Goal: Task Accomplishment & Management: Use online tool/utility

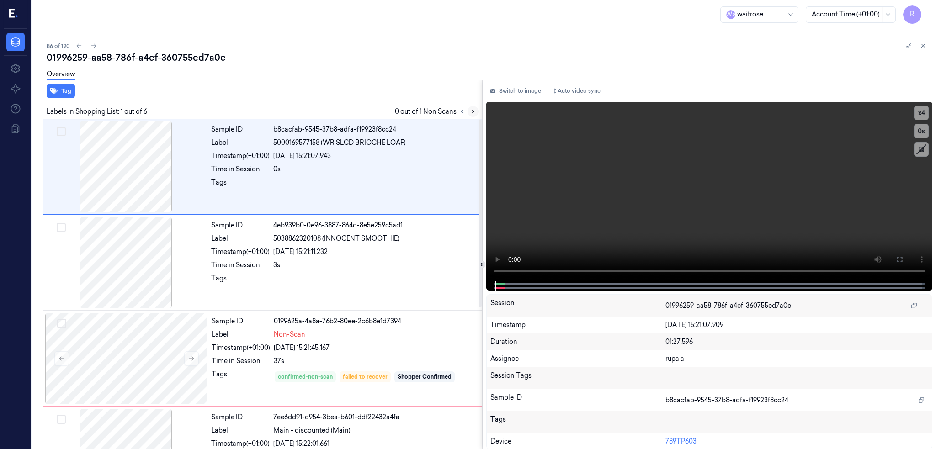
click at [476, 112] on icon at bounding box center [473, 111] width 6 height 6
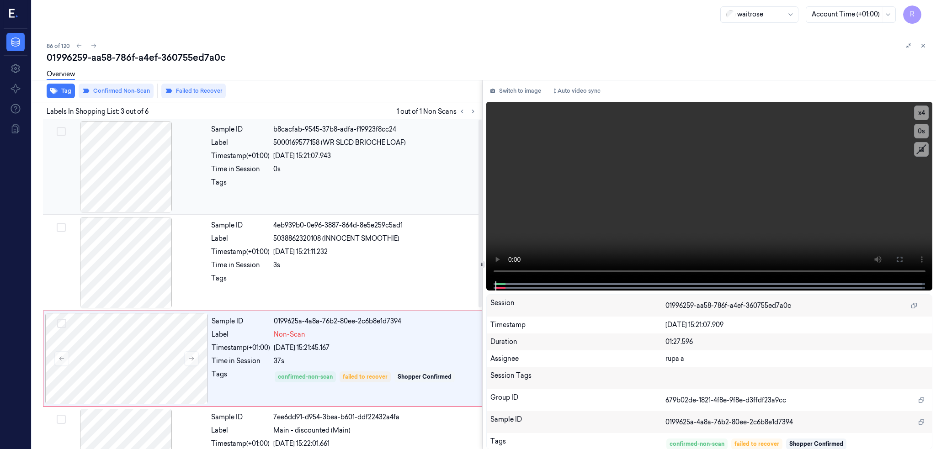
click at [116, 196] on div at bounding box center [126, 166] width 163 height 91
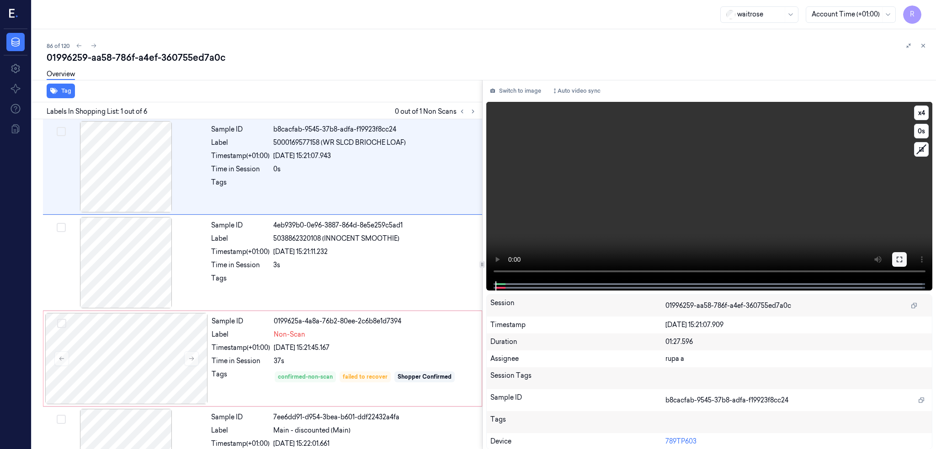
click at [907, 255] on button at bounding box center [899, 259] width 15 height 15
click at [110, 151] on div at bounding box center [126, 166] width 163 height 91
click at [132, 260] on div at bounding box center [126, 262] width 163 height 91
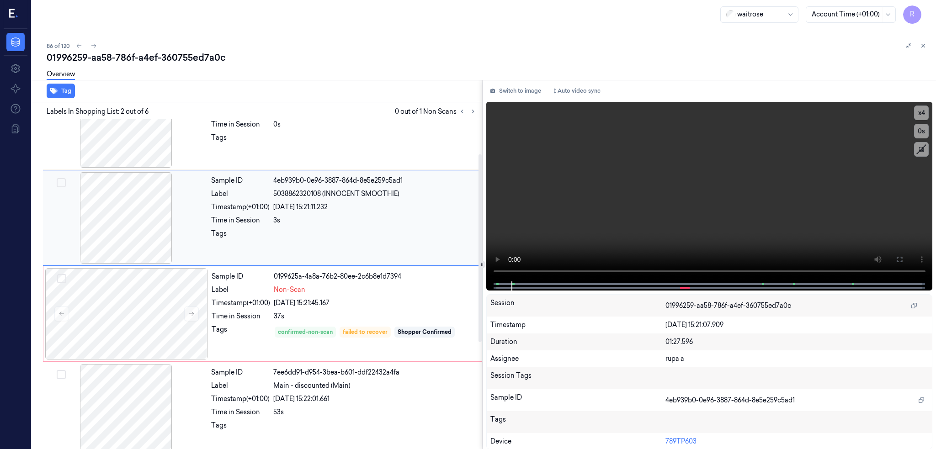
scroll to position [61, 0]
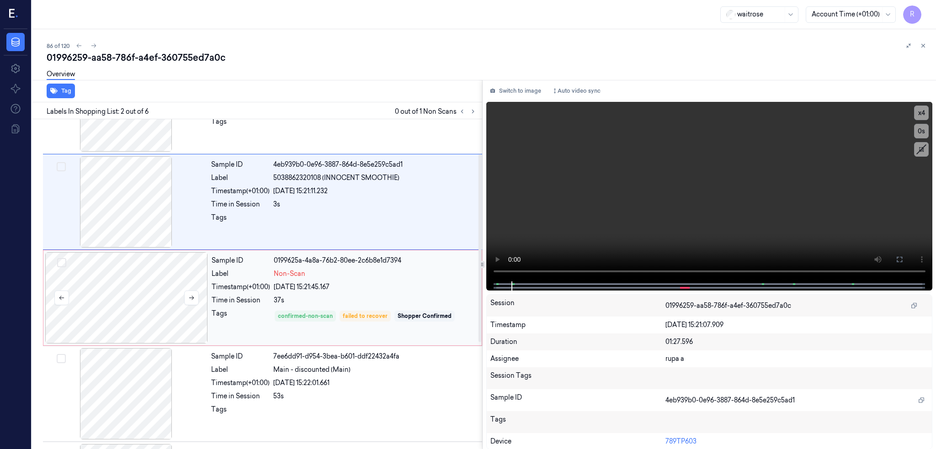
click at [125, 303] on div at bounding box center [126, 297] width 163 height 91
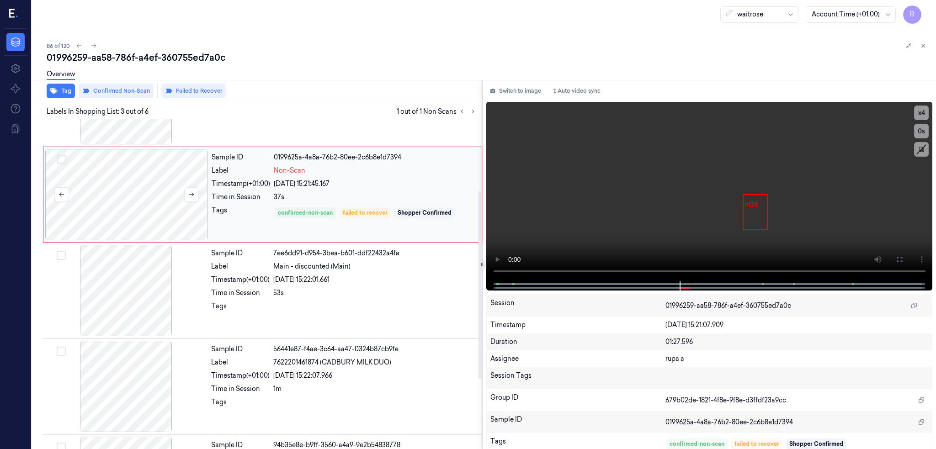
scroll to position [196, 0]
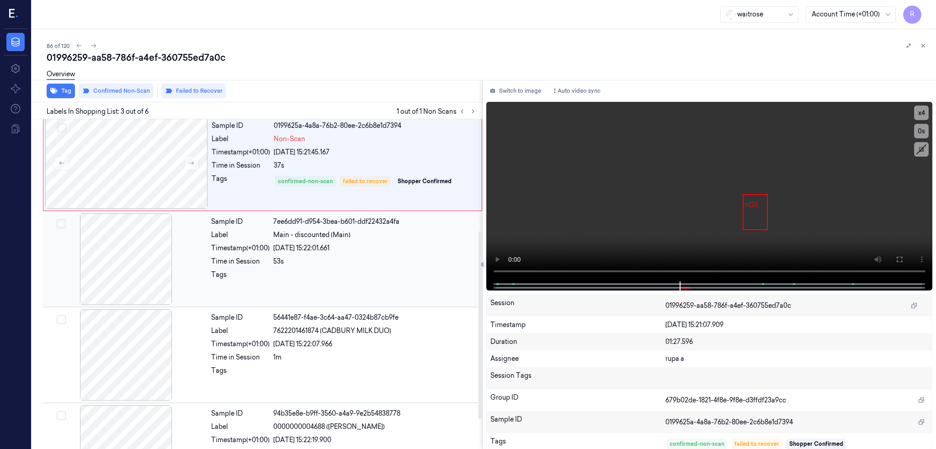
click at [125, 251] on div at bounding box center [126, 258] width 163 height 91
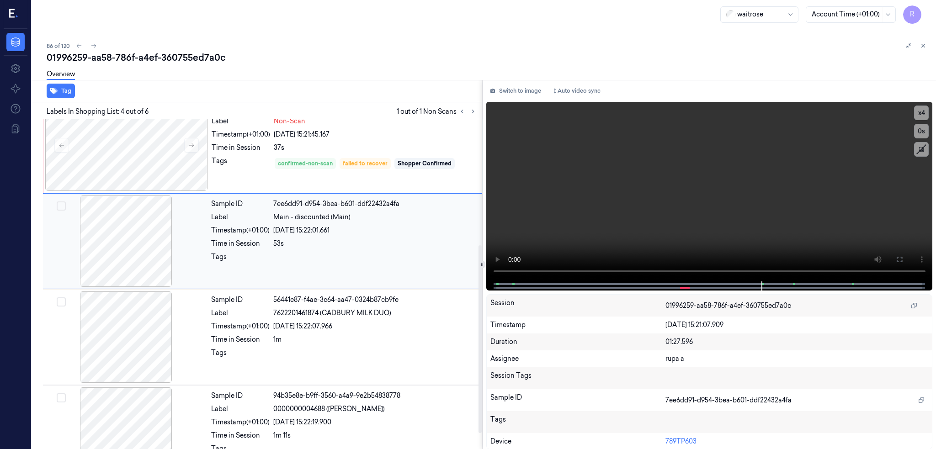
scroll to position [231, 0]
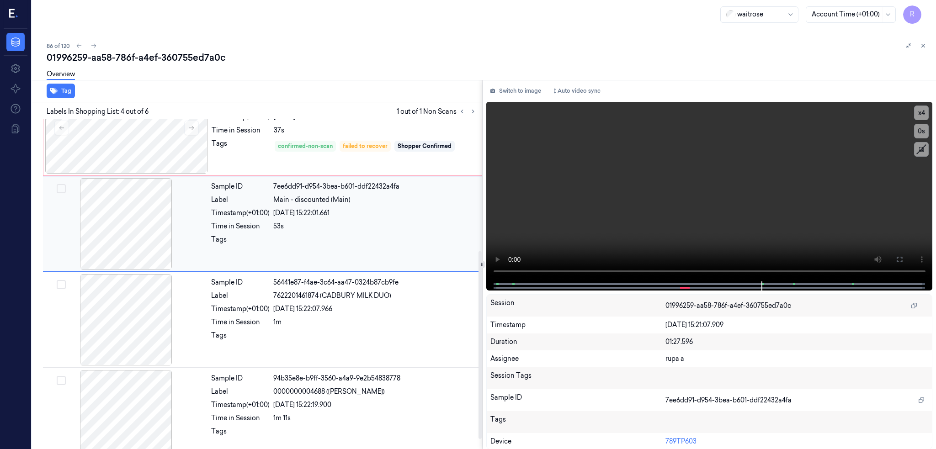
click at [110, 207] on div at bounding box center [126, 223] width 163 height 91
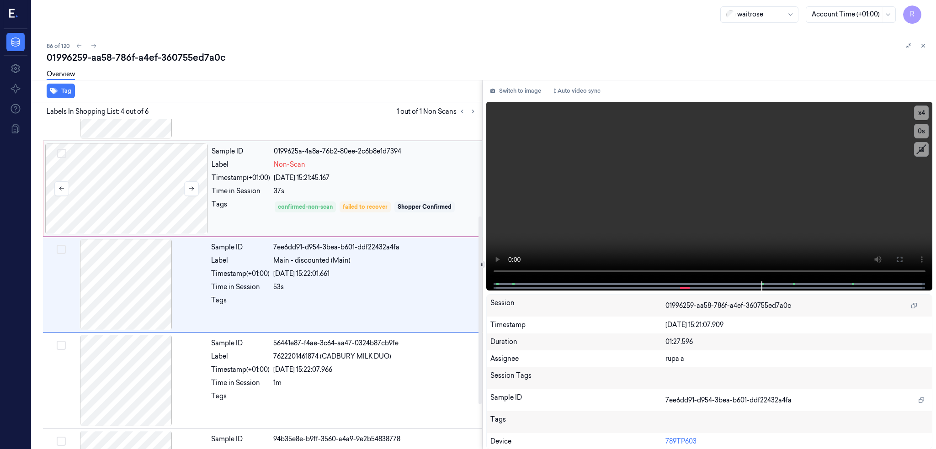
click at [154, 178] on div at bounding box center [126, 188] width 163 height 91
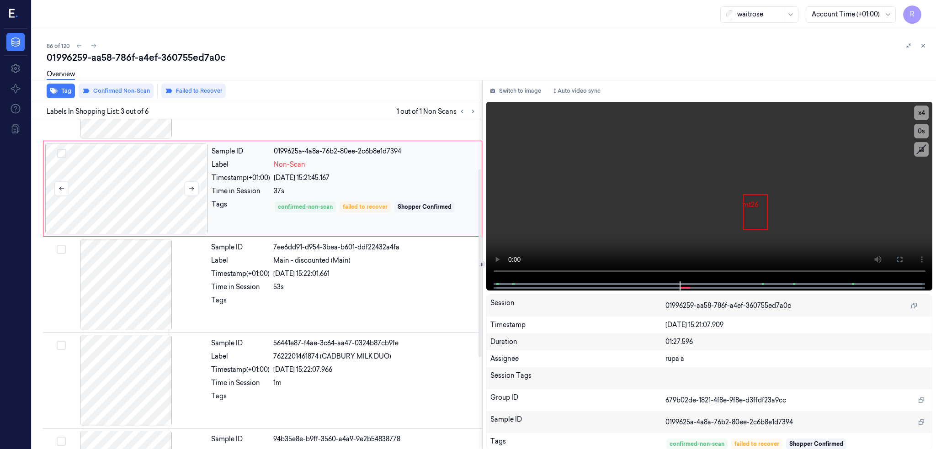
scroll to position [74, 0]
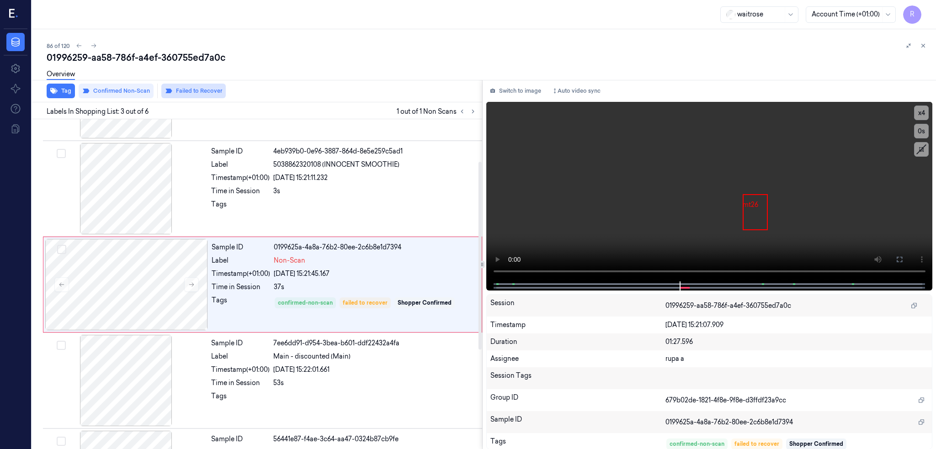
click at [192, 91] on button "Failed to Recover" at bounding box center [193, 91] width 64 height 15
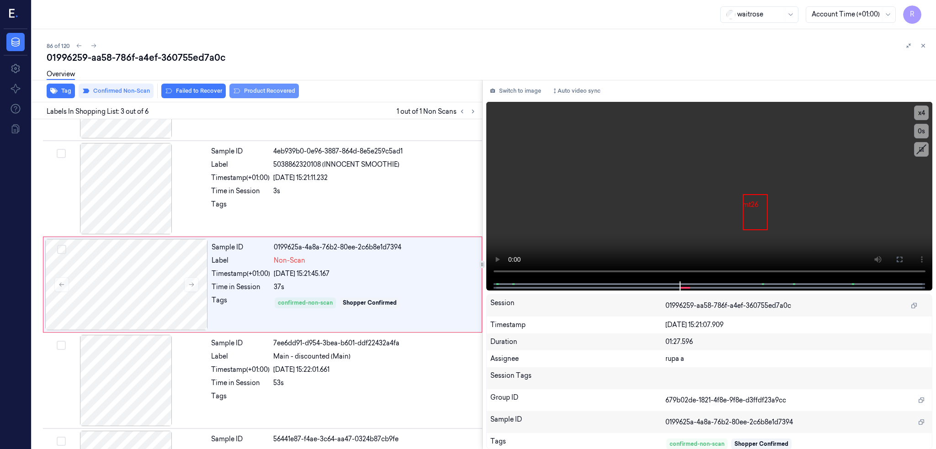
click at [252, 90] on button "Product Recovered" at bounding box center [263, 91] width 69 height 15
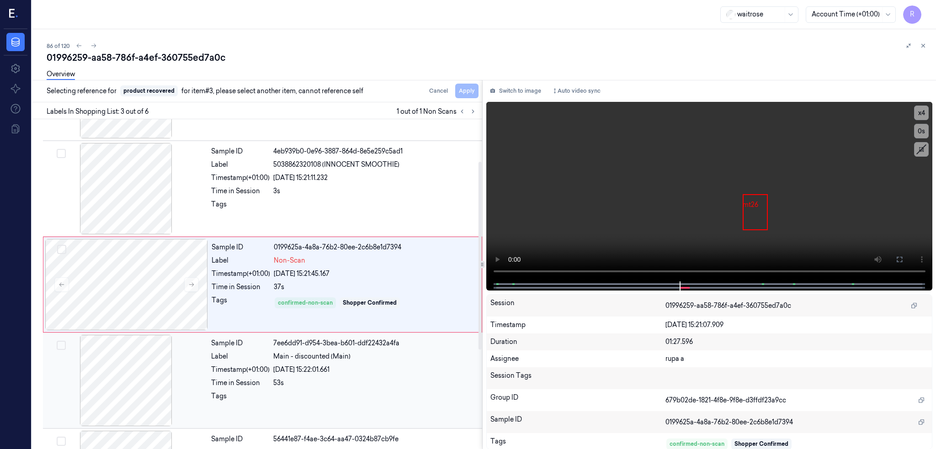
click at [140, 369] on div at bounding box center [126, 380] width 163 height 91
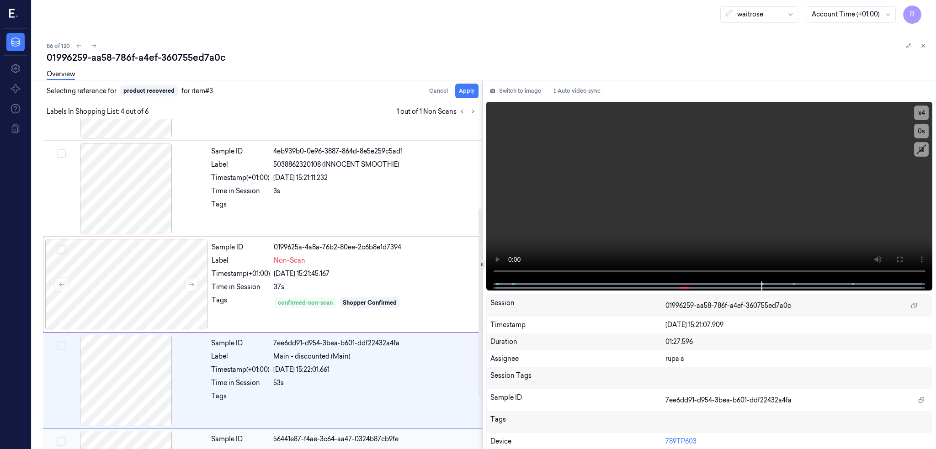
scroll to position [170, 0]
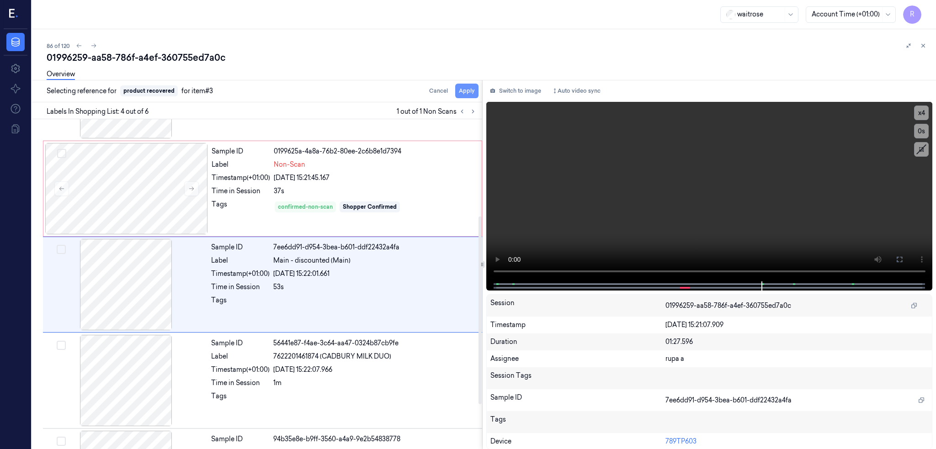
click at [478, 90] on button "Apply" at bounding box center [466, 91] width 23 height 15
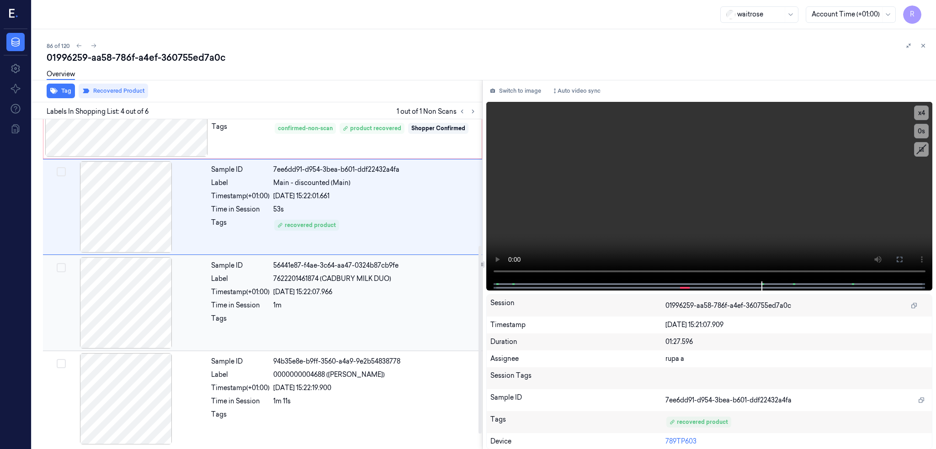
scroll to position [126, 0]
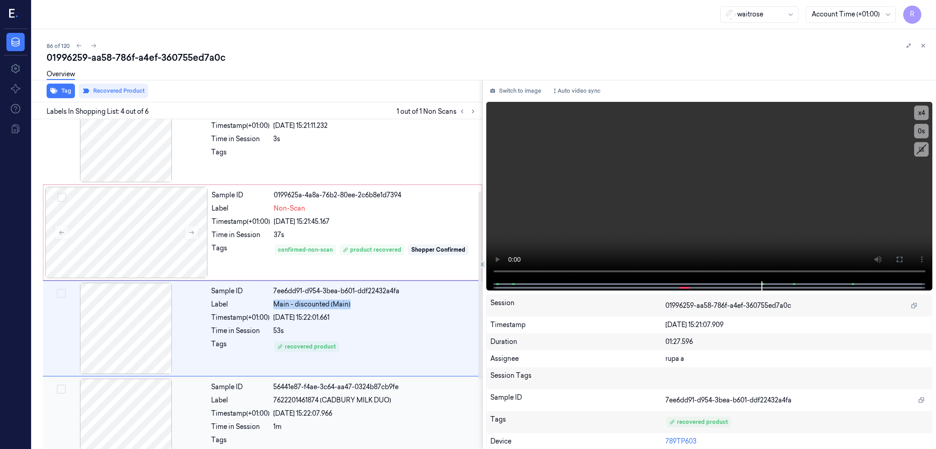
drag, startPoint x: 271, startPoint y: 305, endPoint x: 361, endPoint y: 366, distance: 108.5
click at [391, 308] on div "Label Main - discounted (Main)" at bounding box center [344, 305] width 266 height 10
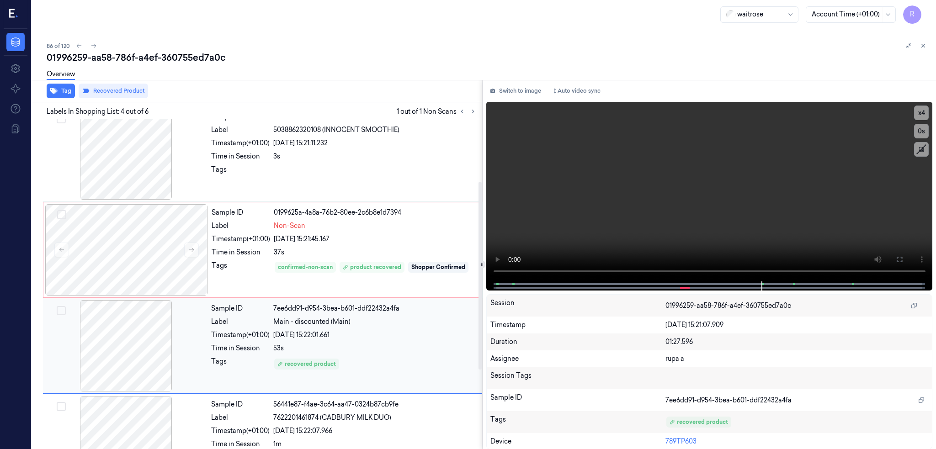
click at [99, 347] on div at bounding box center [126, 345] width 163 height 91
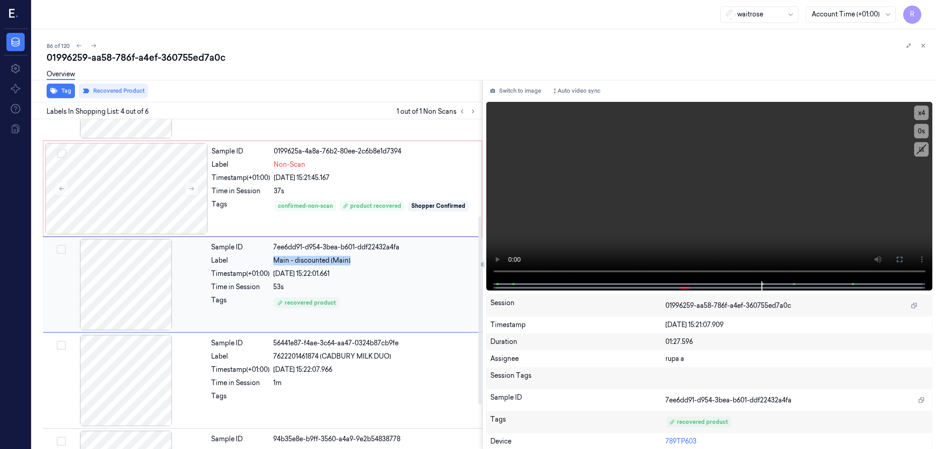
drag, startPoint x: 268, startPoint y: 259, endPoint x: 375, endPoint y: 266, distance: 107.2
click at [375, 266] on div "Sample ID 7ee6dd91-d954-3bea-b601-ddf22432a4fa Label Main - discounted (Main) T…" at bounding box center [343, 284] width 273 height 91
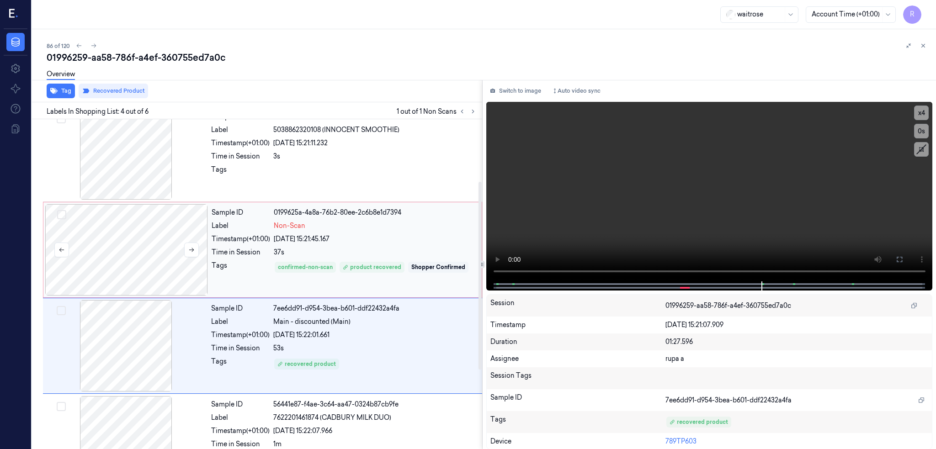
click at [92, 247] on div at bounding box center [126, 249] width 163 height 91
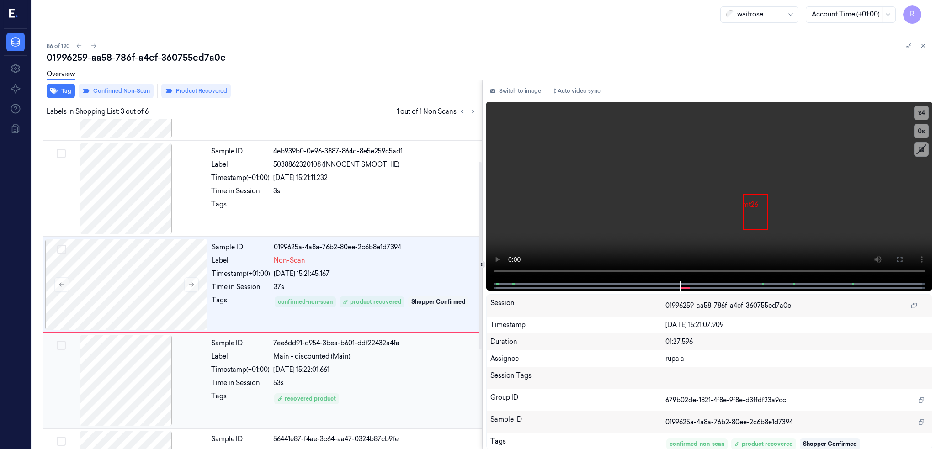
click at [110, 386] on div at bounding box center [126, 380] width 163 height 91
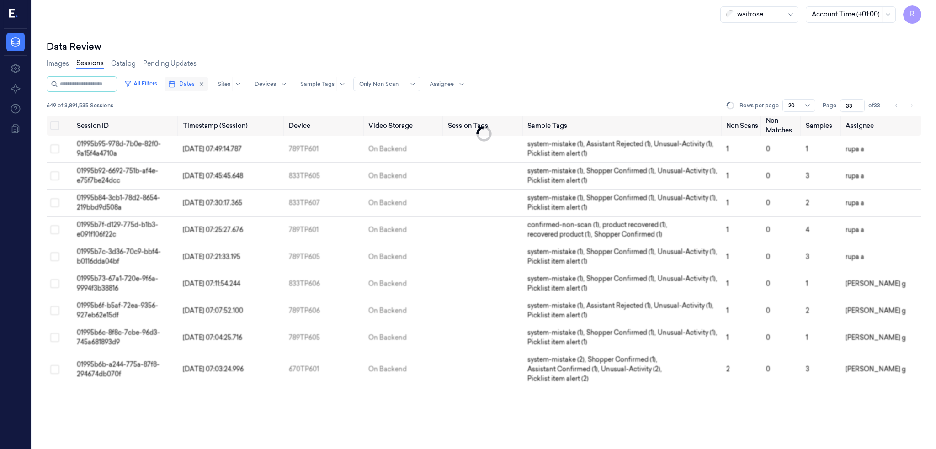
click at [195, 87] on span "Dates" at bounding box center [187, 84] width 16 height 8
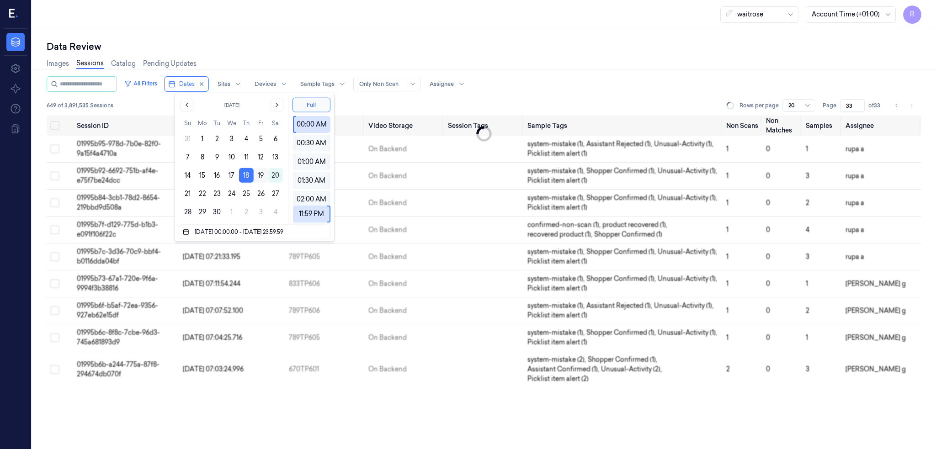
click at [259, 176] on button "19" at bounding box center [261, 175] width 15 height 15
click at [262, 170] on button "19" at bounding box center [261, 175] width 15 height 15
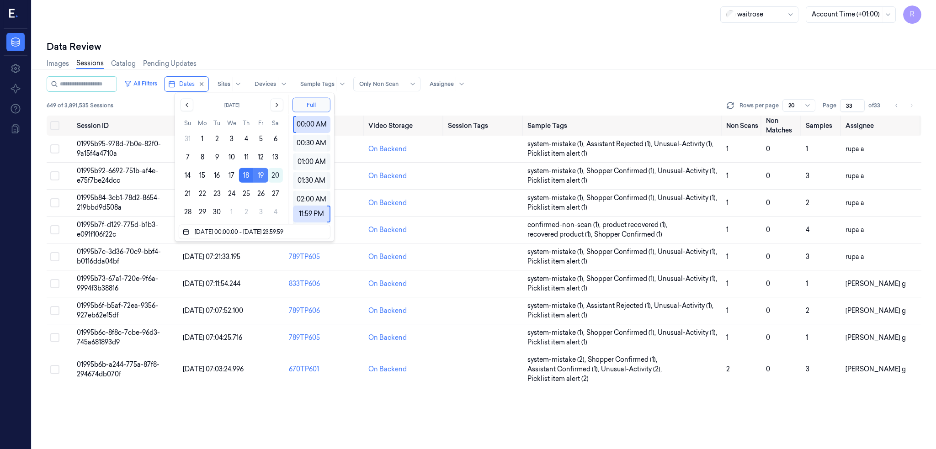
click at [262, 172] on button "19" at bounding box center [261, 175] width 15 height 15
type input "19/09/2025 00:00:00 - 19/09/2025 23:59:59"
click at [332, 31] on div "Data Review Images Sessions Catalog Pending Updates All Filters Dates Sites Dev…" at bounding box center [484, 239] width 904 height 420
type input "1"
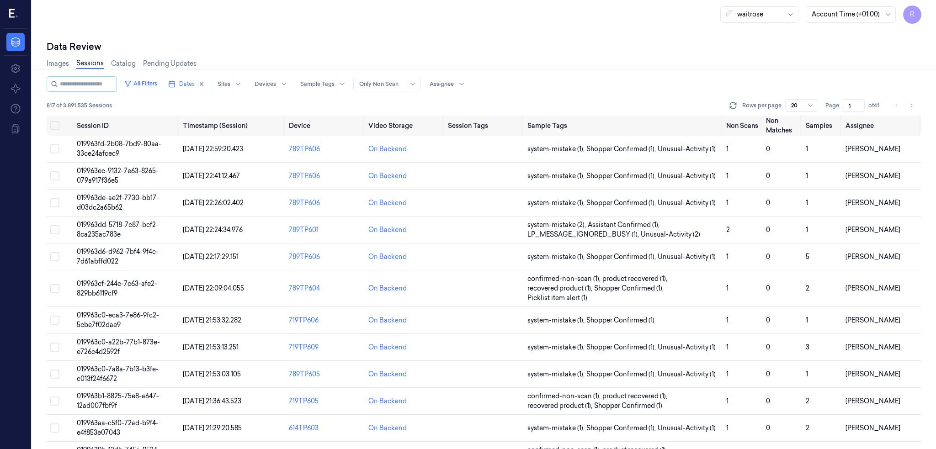
click at [418, 86] on div at bounding box center [413, 83] width 9 height 7
click at [393, 117] on div "Only Non Scan" at bounding box center [391, 118] width 46 height 10
click at [449, 85] on div at bounding box center [442, 84] width 24 height 8
type input "rohit"
click at [457, 122] on div "Rohith Acharya" at bounding box center [466, 119] width 55 height 10
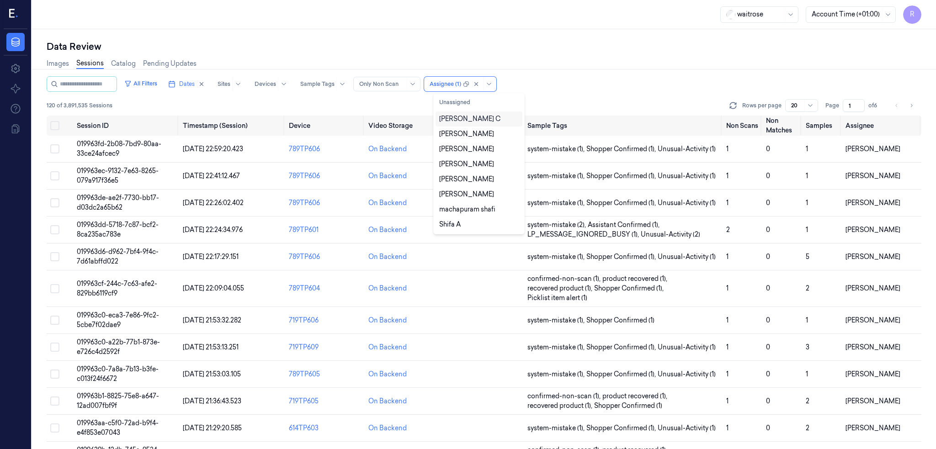
click at [449, 49] on div "Data Review" at bounding box center [484, 46] width 875 height 13
